Goal: Task Accomplishment & Management: Manage account settings

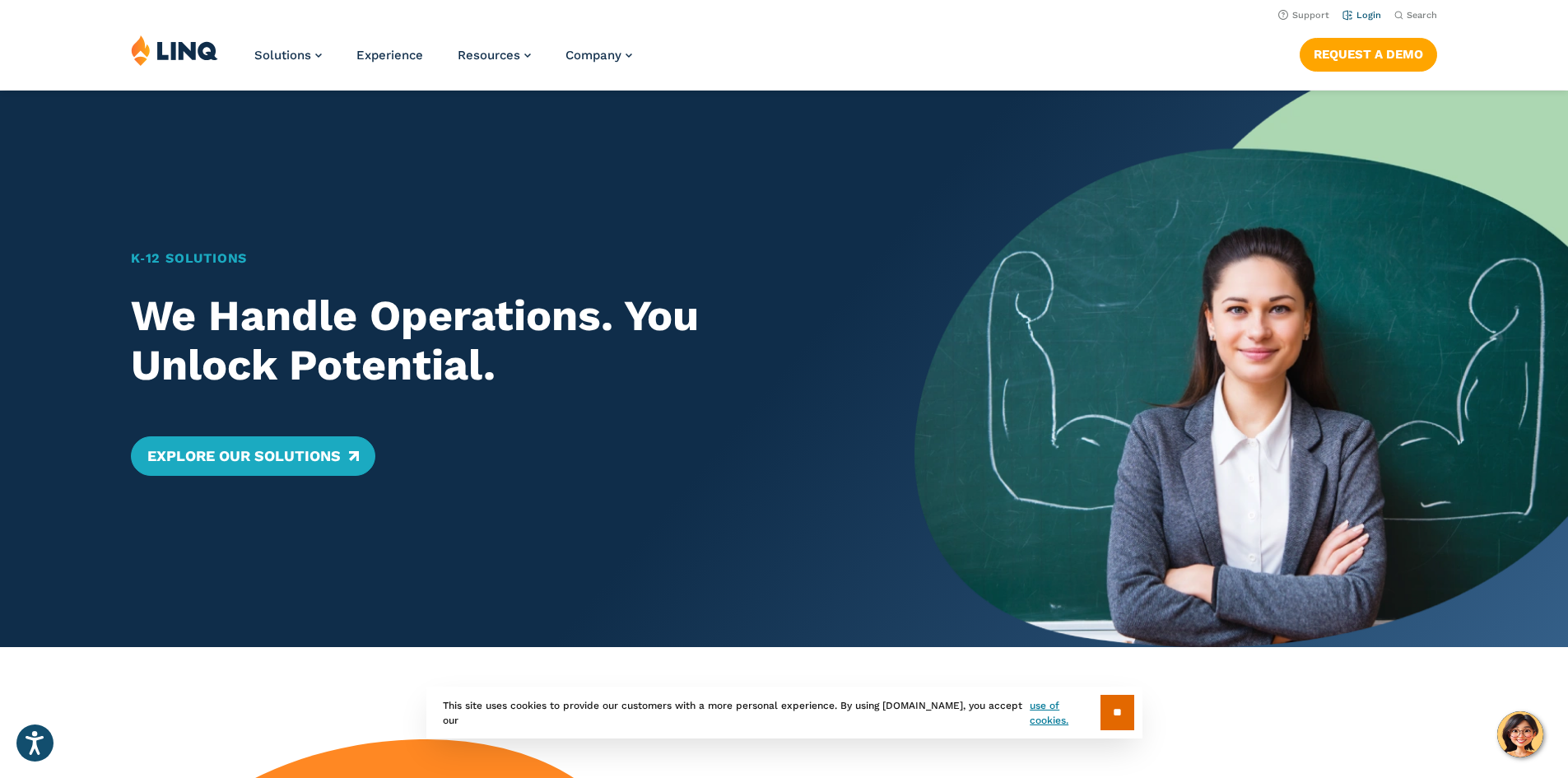
click at [1367, 14] on link "Login" at bounding box center [1362, 15] width 39 height 11
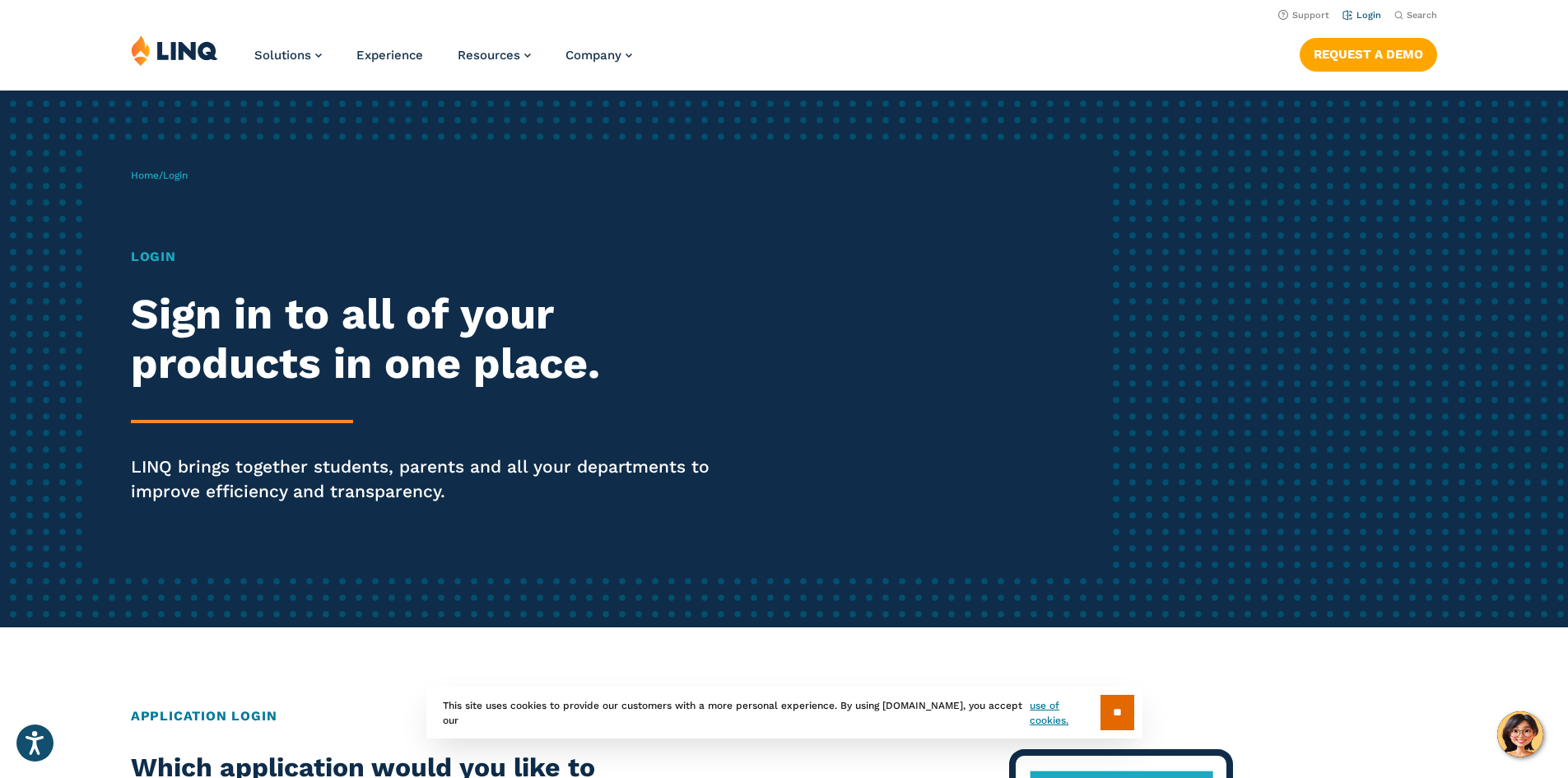
click at [1357, 12] on link "Login" at bounding box center [1362, 15] width 39 height 11
